Goal: Information Seeking & Learning: Find specific fact

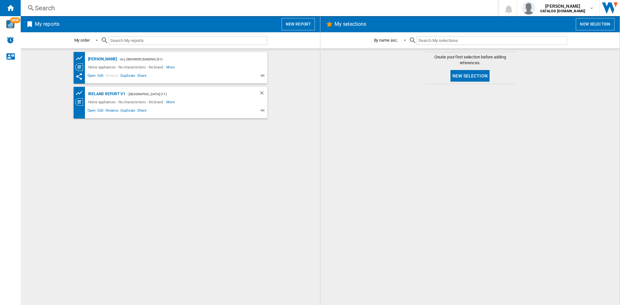
click at [49, 4] on div "Search" at bounding box center [258, 8] width 446 height 9
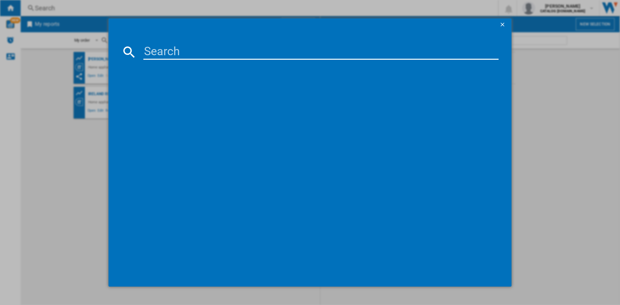
click at [194, 55] on input at bounding box center [320, 52] width 355 height 16
paste input "H2F HL626 X UK"
click at [207, 50] on input "H2F HL626 X" at bounding box center [320, 52] width 355 height 16
click at [169, 50] on input "H2F HL626X" at bounding box center [320, 52] width 355 height 16
type input "H2FHL626X"
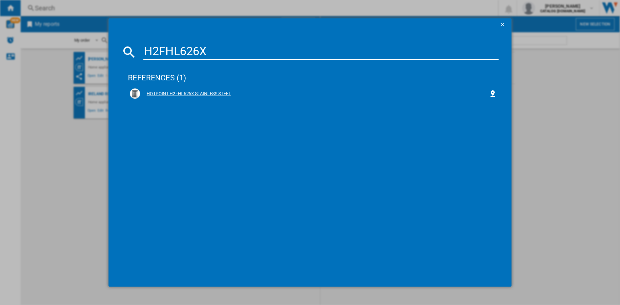
click at [178, 92] on div "HOTPOINT H2FHL626X STAINLESS STEEL" at bounding box center [314, 94] width 349 height 6
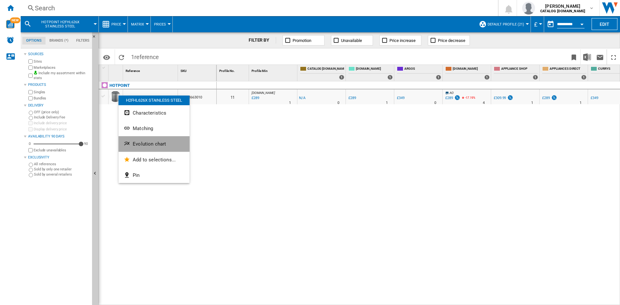
click at [151, 144] on span "Evolution chart" at bounding box center [149, 144] width 33 height 6
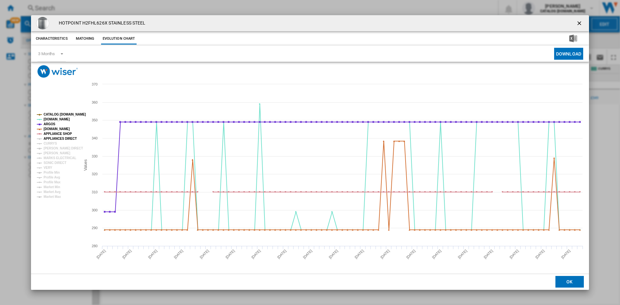
click at [50, 140] on tspan "APPLIANCES DIRECT" at bounding box center [60, 139] width 33 height 4
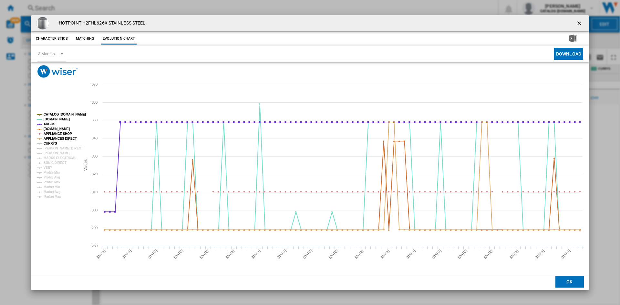
click at [50, 145] on tspan "CURRYS" at bounding box center [51, 144] width 14 height 4
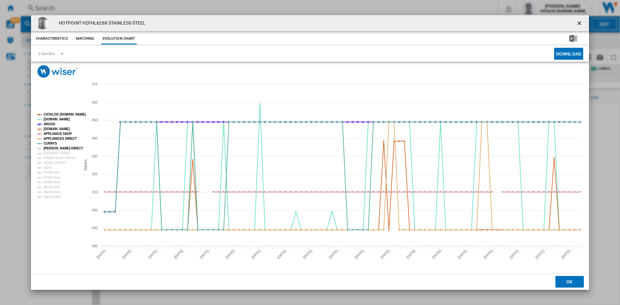
click at [57, 147] on tspan "[PERSON_NAME] DIRECT" at bounding box center [63, 149] width 39 height 4
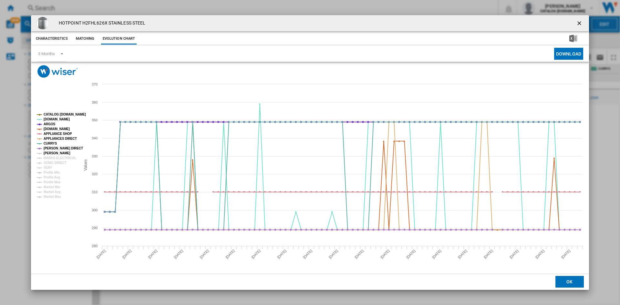
click at [56, 154] on tspan "[PERSON_NAME]" at bounding box center [57, 153] width 27 height 4
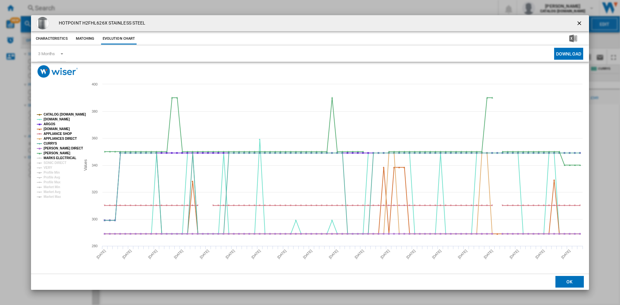
click at [56, 157] on tspan "MARKS ELECTRICAL" at bounding box center [60, 158] width 33 height 4
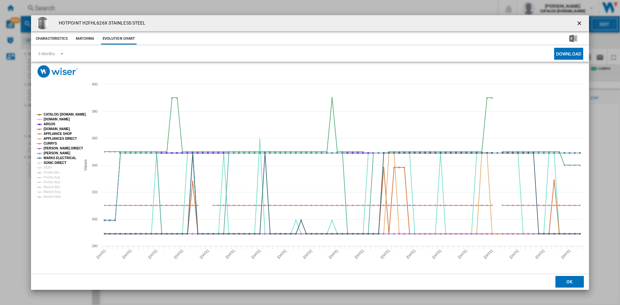
click at [56, 162] on tspan "SONIC DIRECT" at bounding box center [55, 163] width 23 height 4
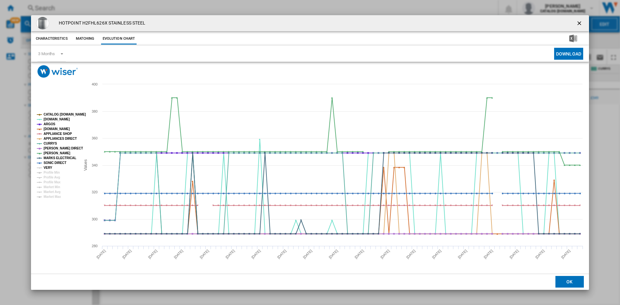
click at [50, 166] on tspan "VERY" at bounding box center [48, 168] width 9 height 4
